Goal: Information Seeking & Learning: Learn about a topic

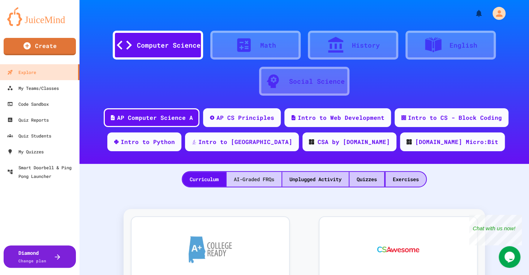
click at [256, 178] on div "AI-Graded FRQs" at bounding box center [254, 179] width 55 height 15
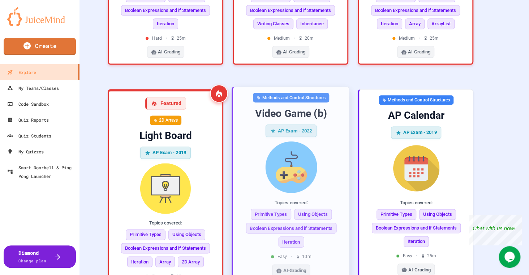
scroll to position [421, 0]
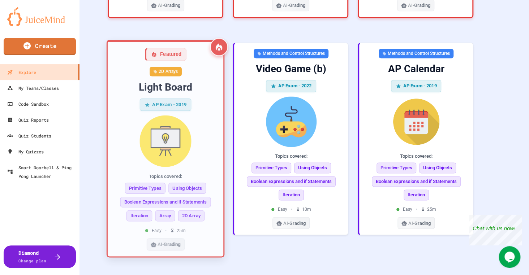
click at [171, 148] on img at bounding box center [165, 141] width 104 height 52
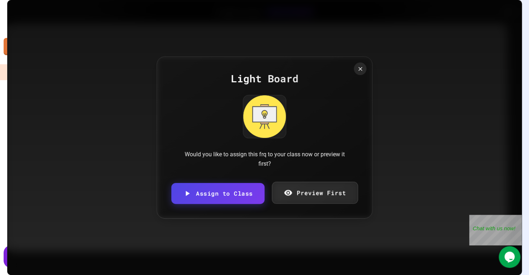
click at [326, 192] on link "Preview First" at bounding box center [315, 193] width 86 height 22
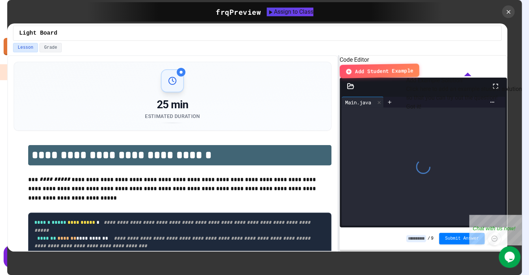
click at [421, 111] on button "Got it!" at bounding box center [413, 107] width 15 height 9
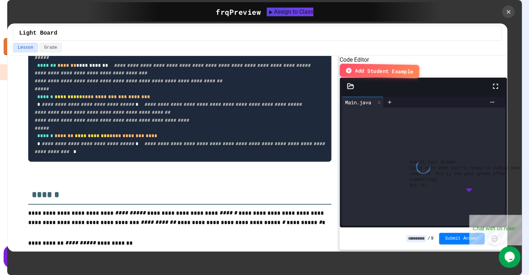
scroll to position [187, 0]
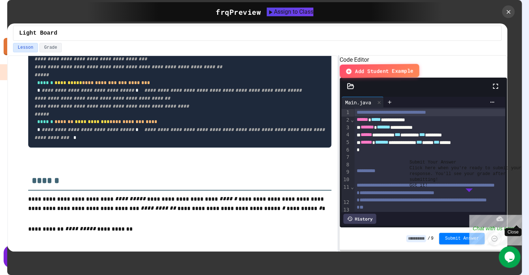
click at [519, 218] on div "Close" at bounding box center [516, 219] width 9 height 9
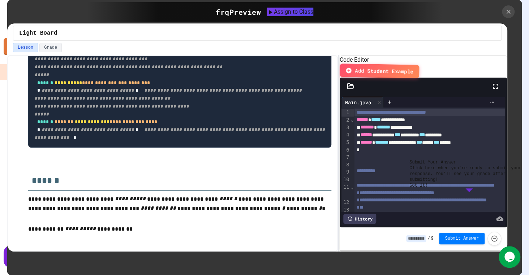
click at [428, 189] on button "Got it!" at bounding box center [419, 186] width 18 height 6
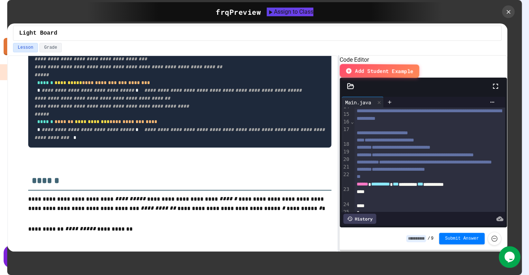
scroll to position [190, 0]
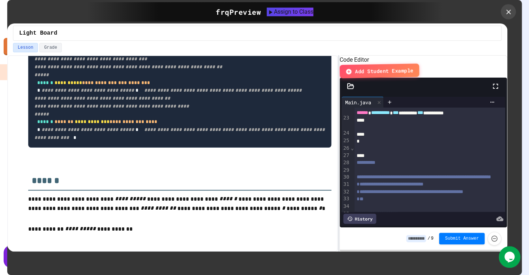
click at [506, 11] on icon at bounding box center [509, 12] width 8 height 8
